Goal: Task Accomplishment & Management: Manage account settings

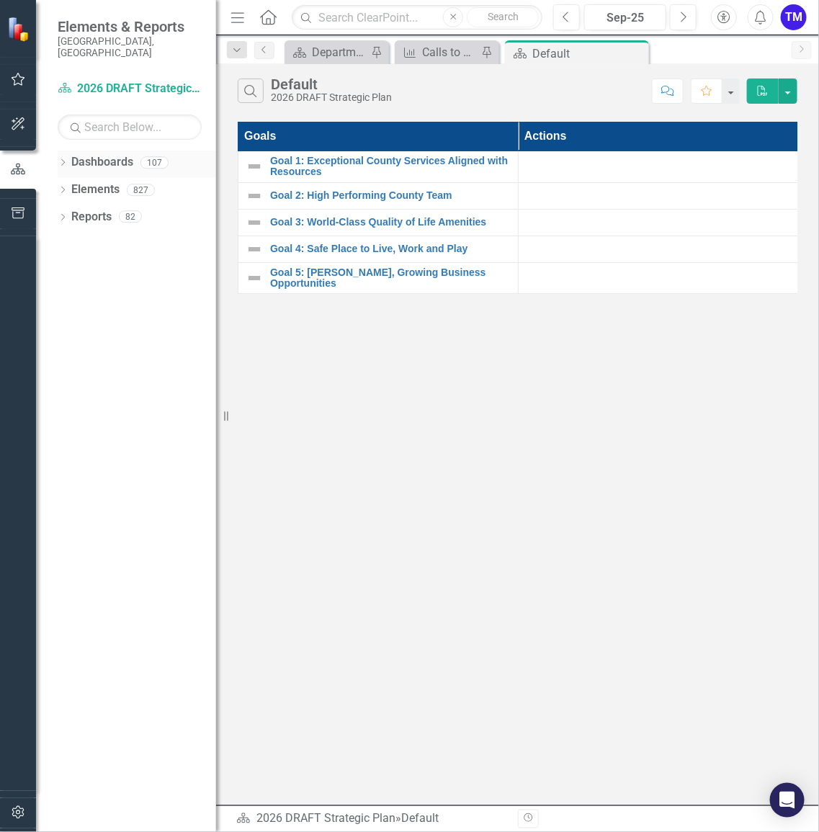
click at [63, 160] on icon "Dropdown" at bounding box center [63, 164] width 10 height 8
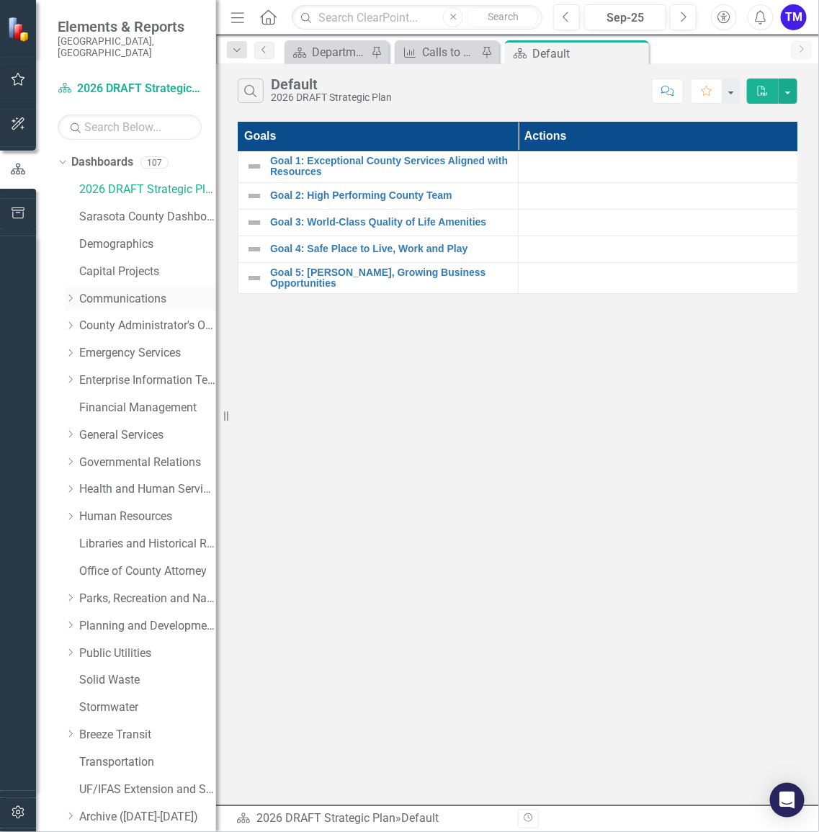
click at [70, 294] on icon "Dropdown" at bounding box center [70, 298] width 11 height 9
click at [107, 291] on link "Communications" at bounding box center [147, 299] width 137 height 17
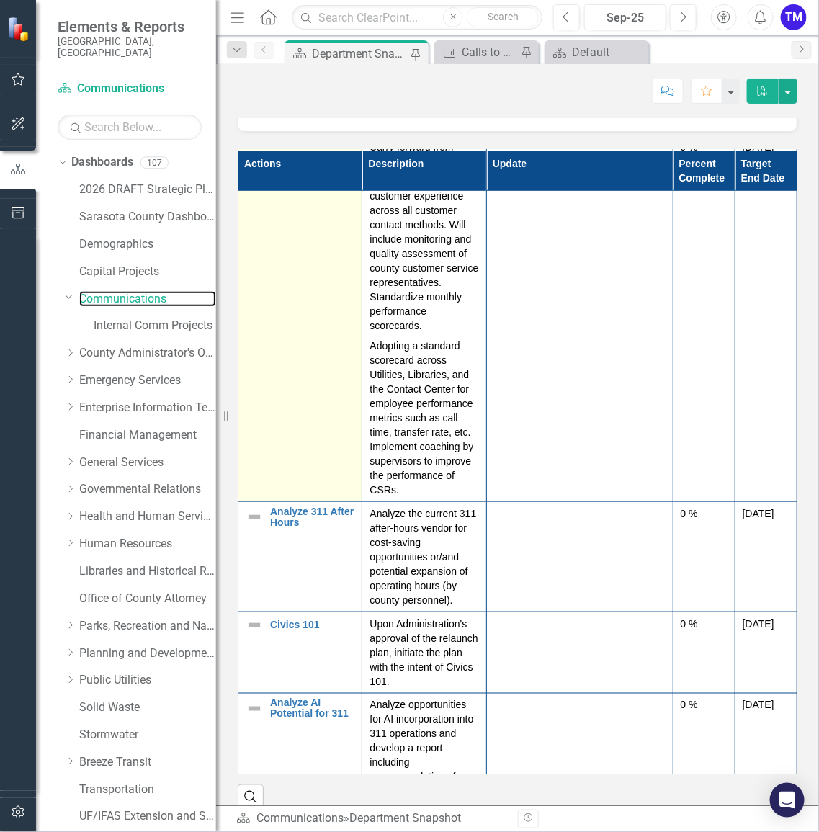
scroll to position [267, 0]
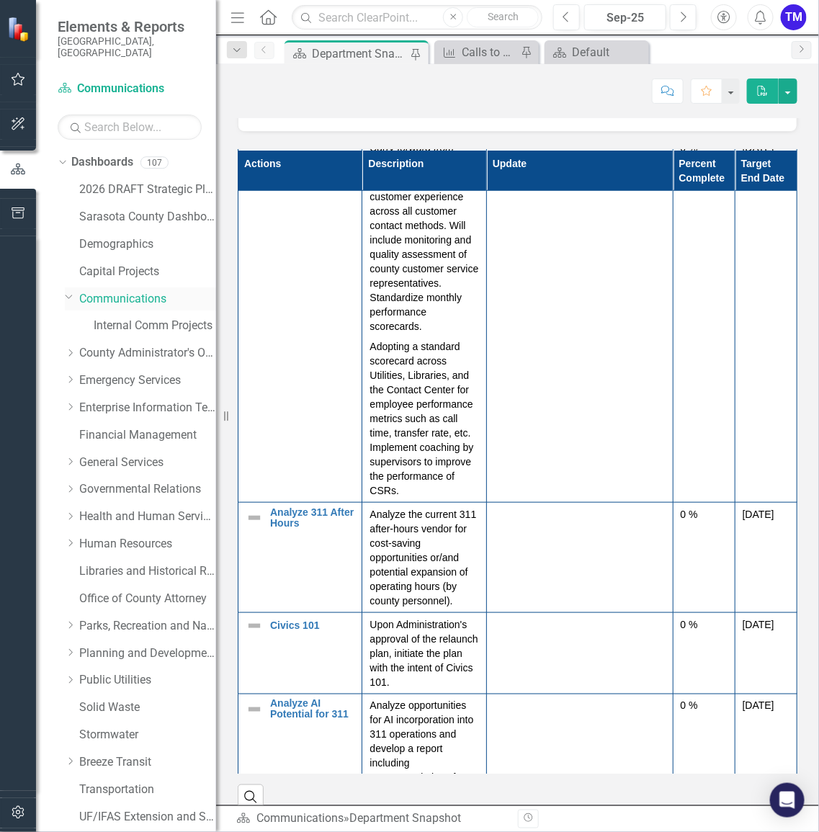
click at [71, 291] on icon "Dropdown" at bounding box center [69, 296] width 9 height 11
click at [58, 157] on icon "Dropdown" at bounding box center [61, 162] width 8 height 10
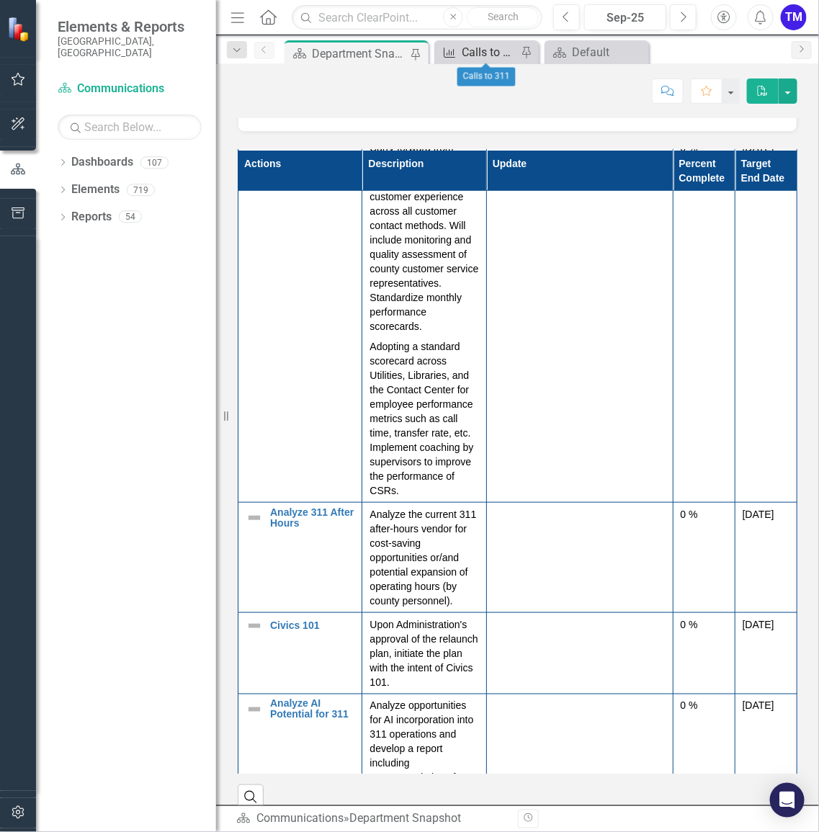
click at [476, 53] on div "Calls to 311" at bounding box center [489, 52] width 55 height 18
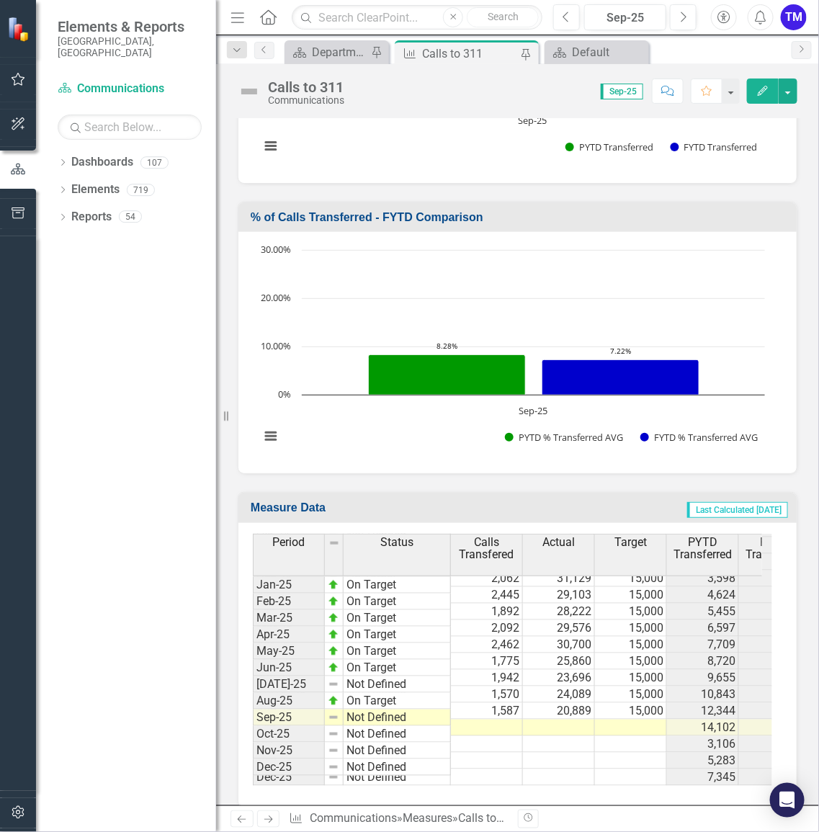
scroll to position [1337, 0]
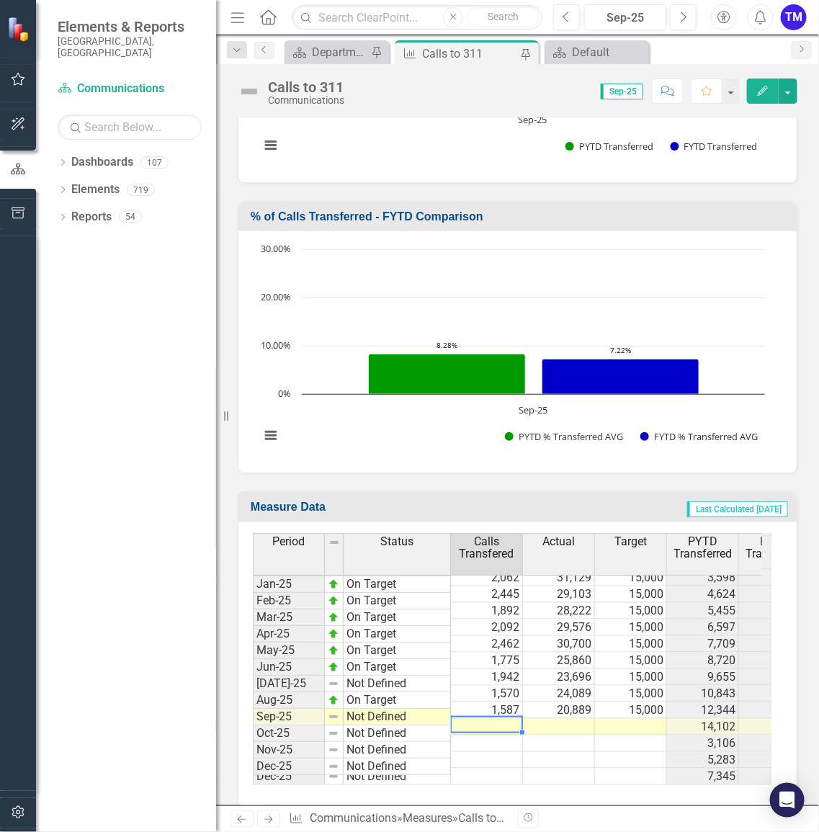
click at [492, 719] on td at bounding box center [487, 727] width 72 height 17
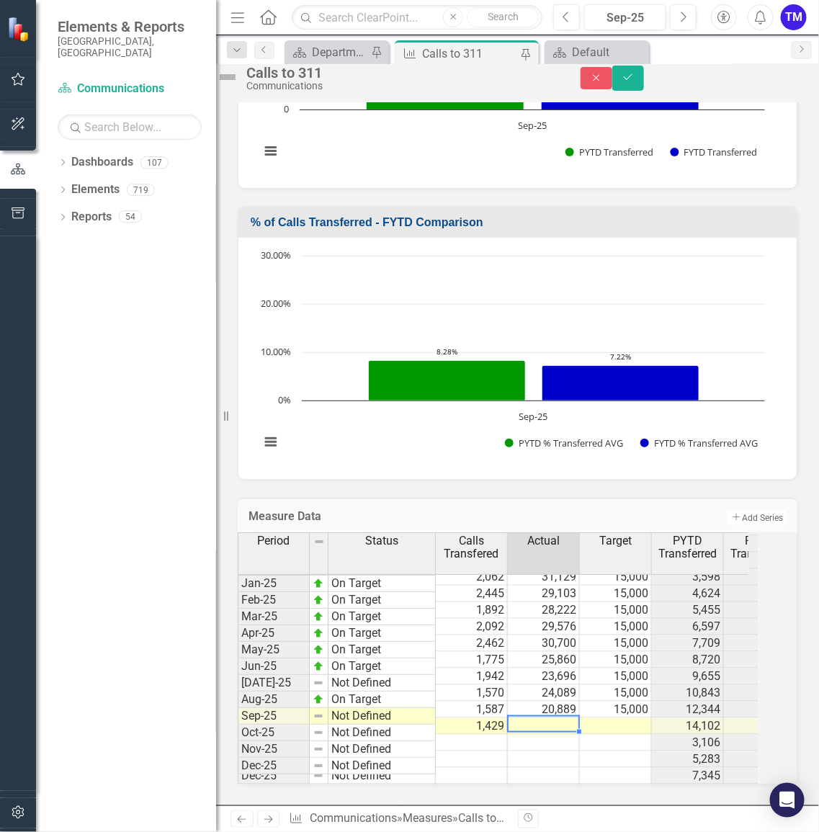
click at [568, 719] on td at bounding box center [544, 727] width 72 height 17
type textarea "20627"
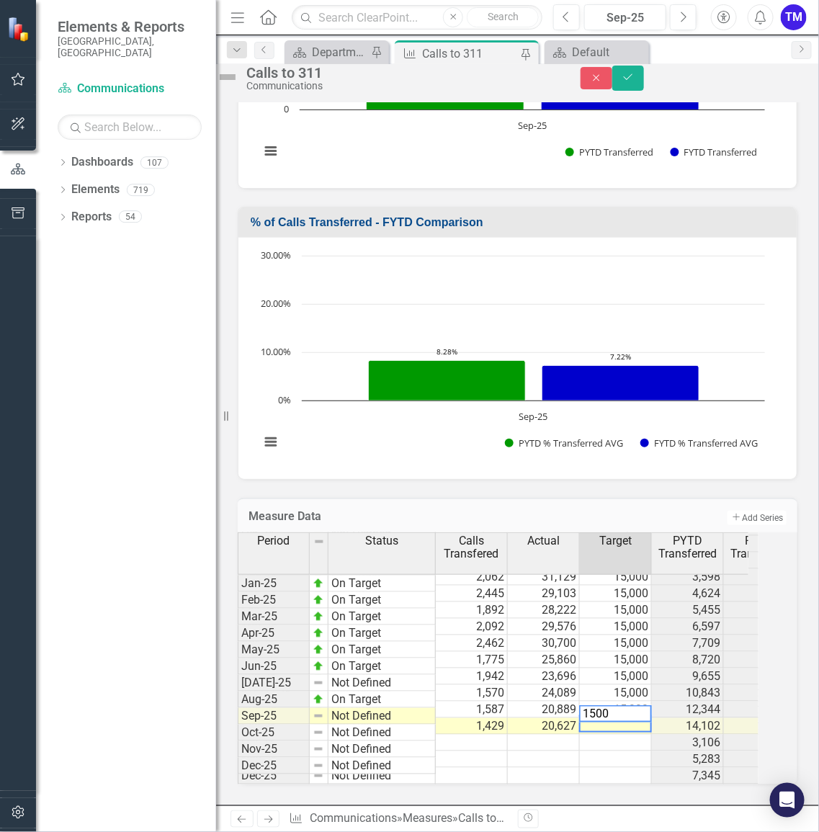
type textarea "15000"
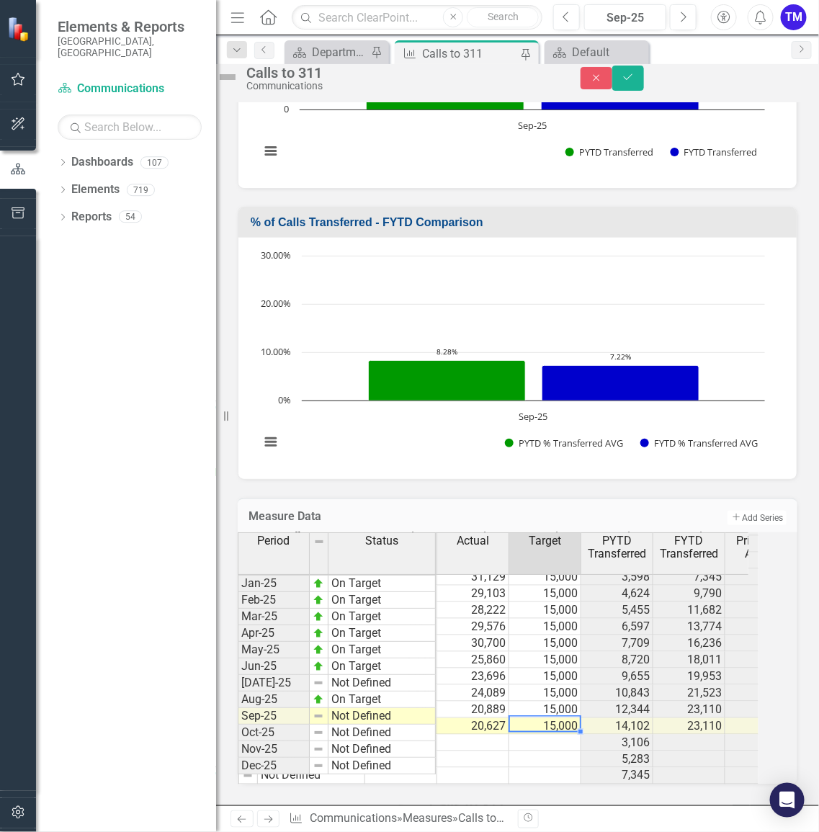
scroll to position [0, 0]
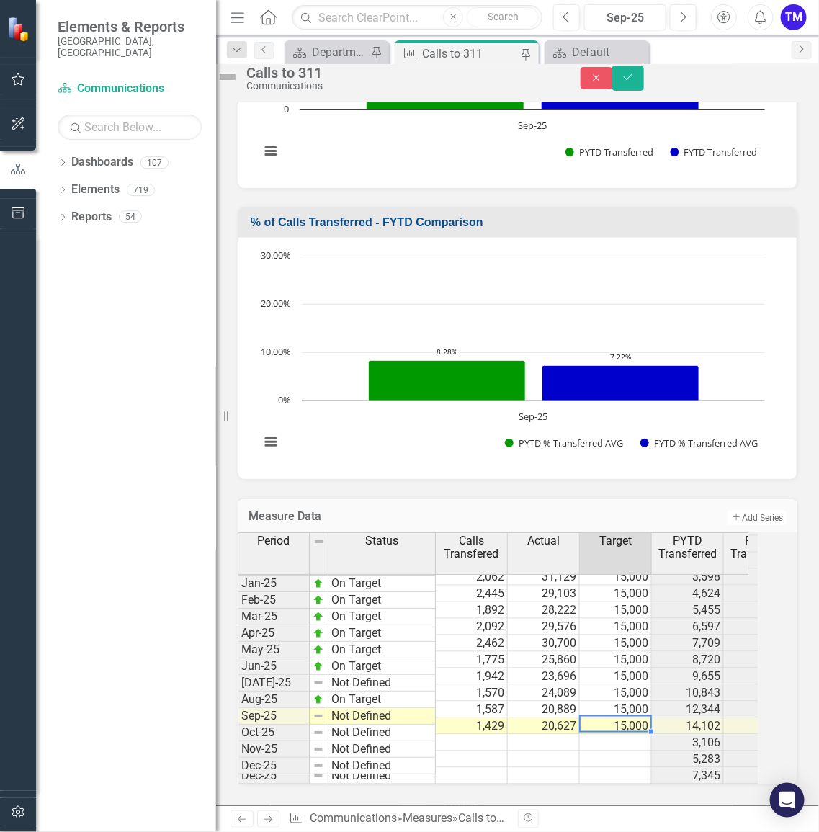
click at [557, 702] on td "20,889" at bounding box center [544, 710] width 72 height 17
click at [564, 685] on td "24,089" at bounding box center [544, 693] width 72 height 17
click at [562, 636] on td "30,700" at bounding box center [544, 644] width 72 height 17
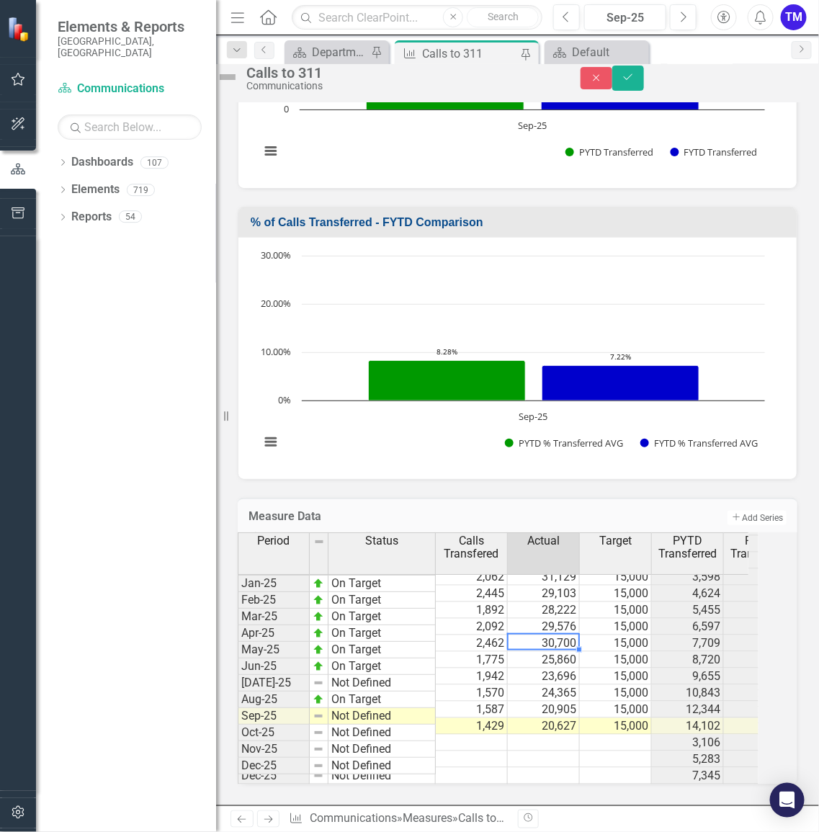
click at [564, 636] on td "30,700" at bounding box center [544, 644] width 72 height 17
click at [563, 636] on td "30,700" at bounding box center [544, 644] width 72 height 17
click at [577, 652] on td "25,860" at bounding box center [544, 660] width 72 height 17
click at [552, 669] on td "23,696" at bounding box center [544, 677] width 72 height 17
click at [570, 669] on td "23,696" at bounding box center [544, 677] width 72 height 17
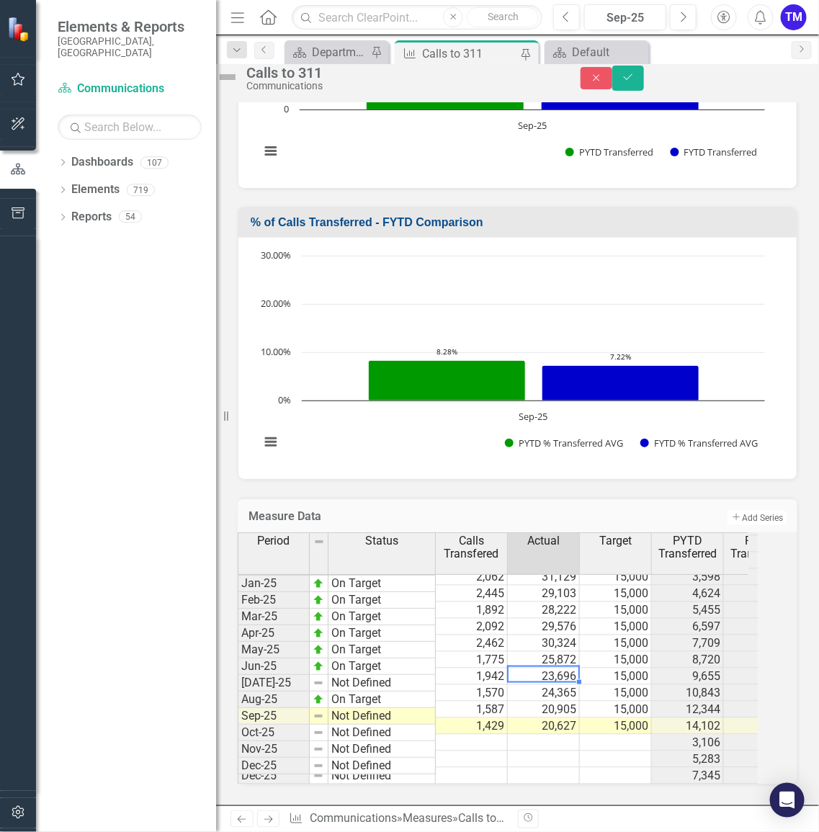
click at [570, 669] on td "23,696" at bounding box center [544, 677] width 72 height 17
type textarea "24365"
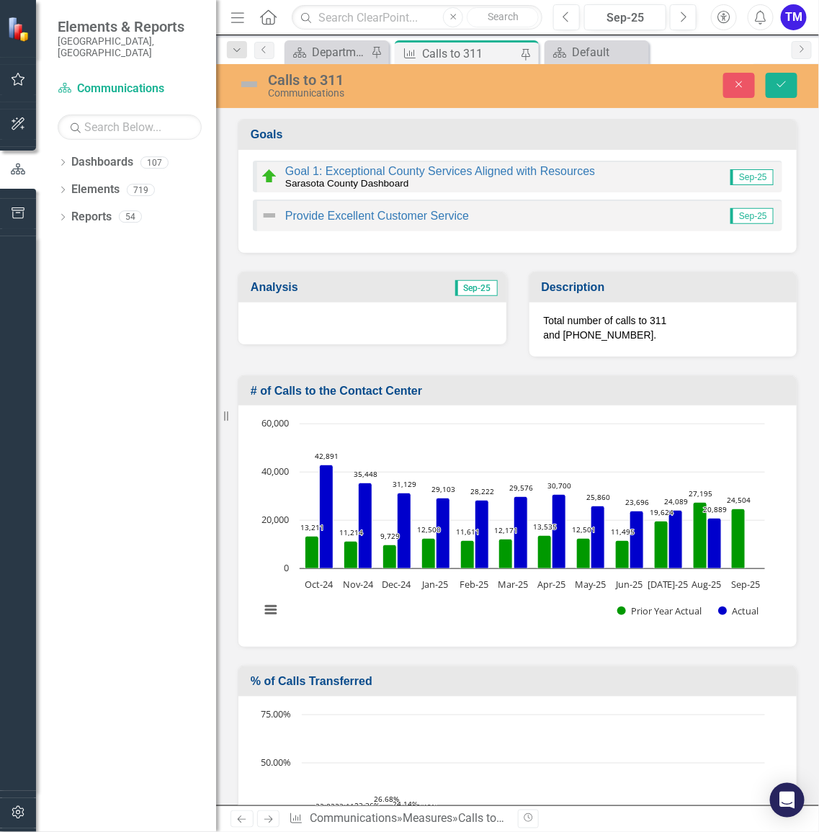
scroll to position [2238, 0]
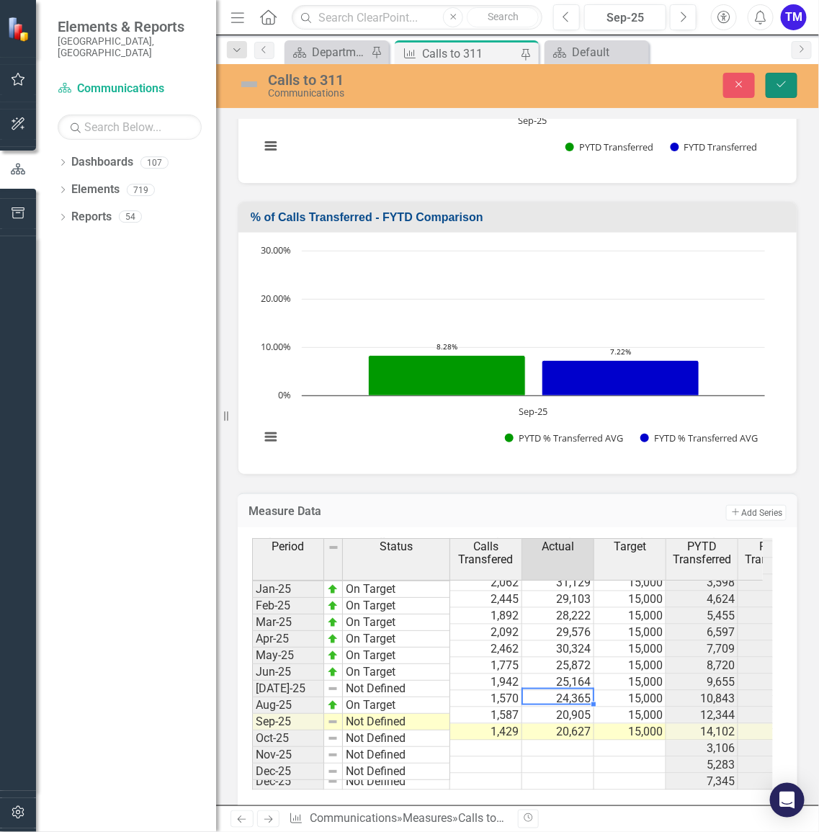
click at [786, 86] on icon "Save" at bounding box center [781, 84] width 13 height 10
